Goal: Information Seeking & Learning: Understand process/instructions

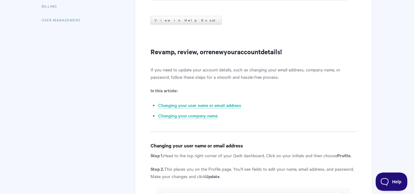
scroll to position [172, 0]
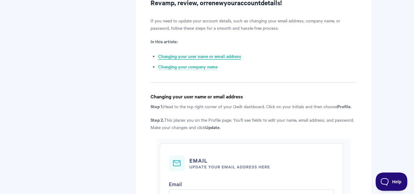
click at [179, 57] on link "Changing your user name or email address" at bounding box center [199, 56] width 83 height 7
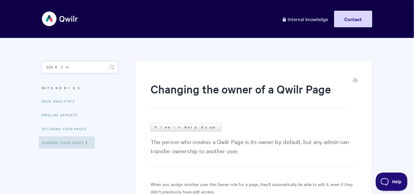
click at [64, 70] on input "Search" at bounding box center [80, 67] width 76 height 12
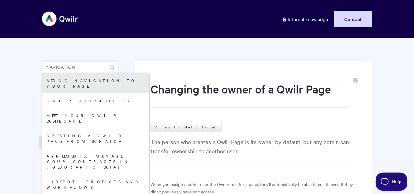
type input "navigation"
click at [63, 81] on link "Adding Navigation to your Page" at bounding box center [95, 83] width 107 height 20
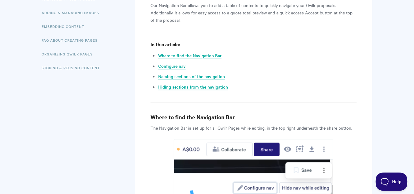
scroll to position [172, 0]
click at [174, 62] on li "Configure nav" at bounding box center [257, 65] width 198 height 7
click at [174, 62] on link "Configure nav" at bounding box center [172, 65] width 28 height 7
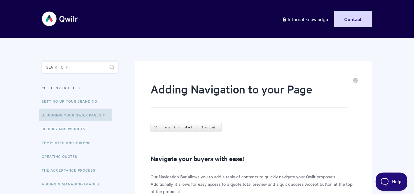
click at [57, 65] on input "Search" at bounding box center [80, 67] width 76 height 12
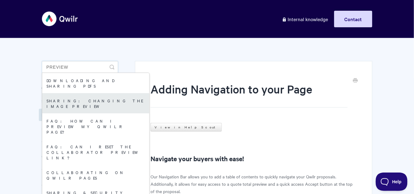
type input "preview"
click at [76, 93] on link "Sharing: Changing the Image Preview" at bounding box center [95, 103] width 107 height 20
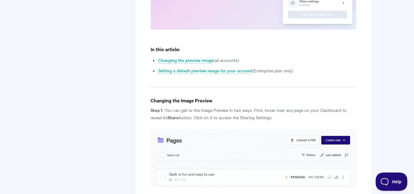
scroll to position [294, 0]
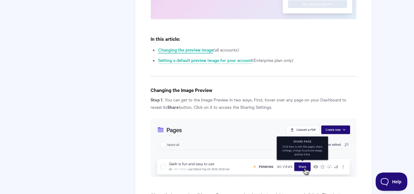
click at [177, 49] on link "Changing the preview image" at bounding box center [185, 50] width 55 height 7
